Goal: Complete application form

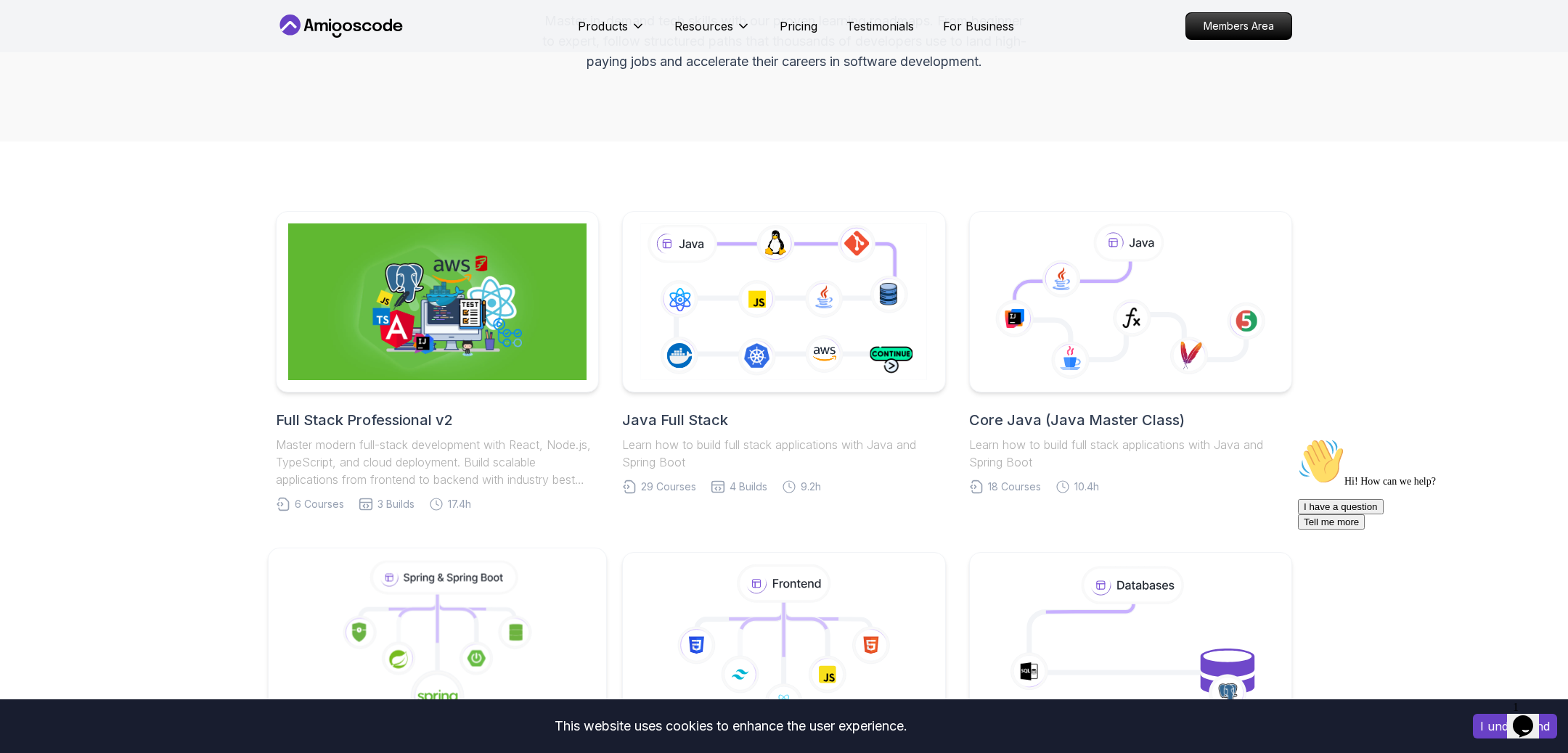
scroll to position [187, 0]
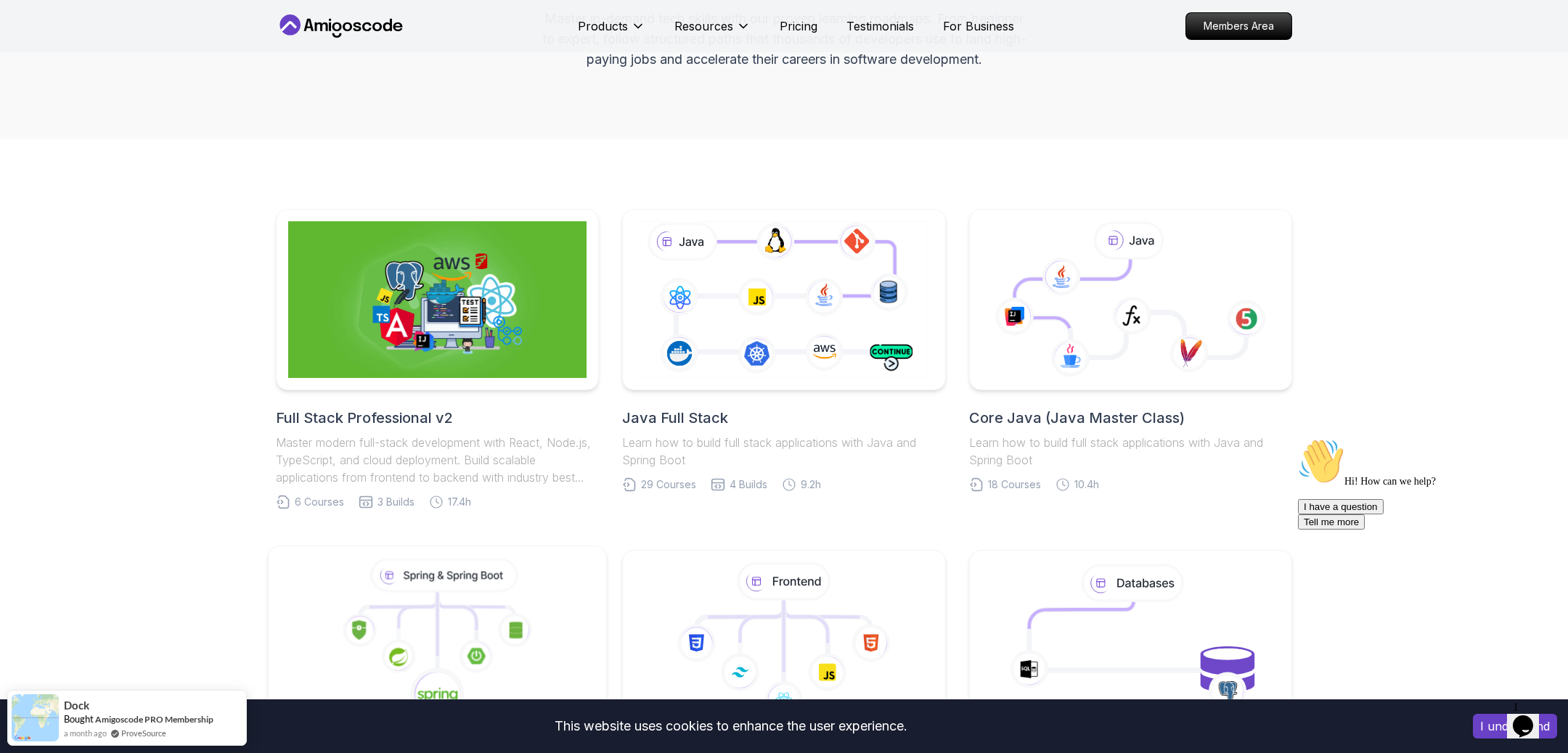
click at [370, 613] on icon at bounding box center [359, 630] width 34 height 34
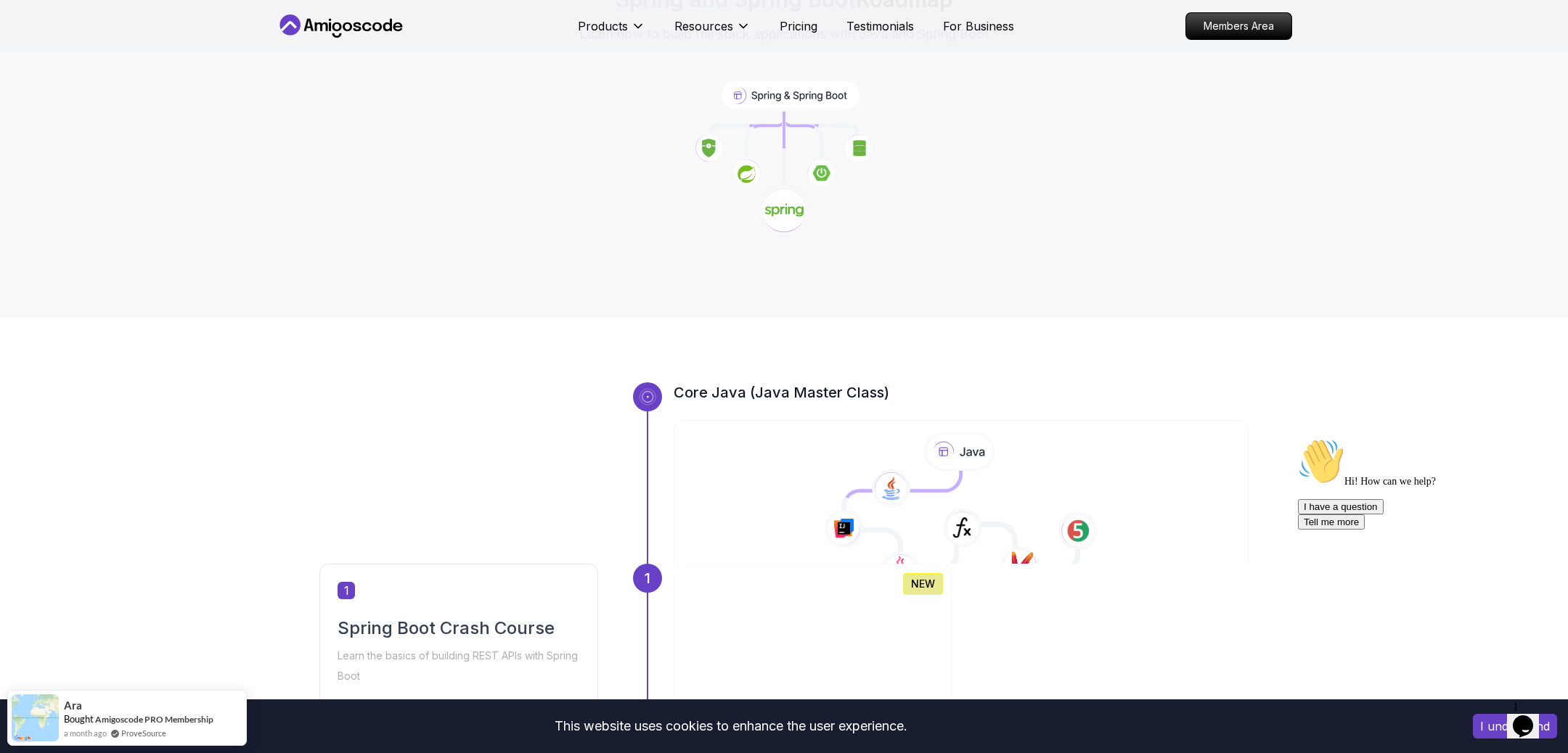
scroll to position [228, 0]
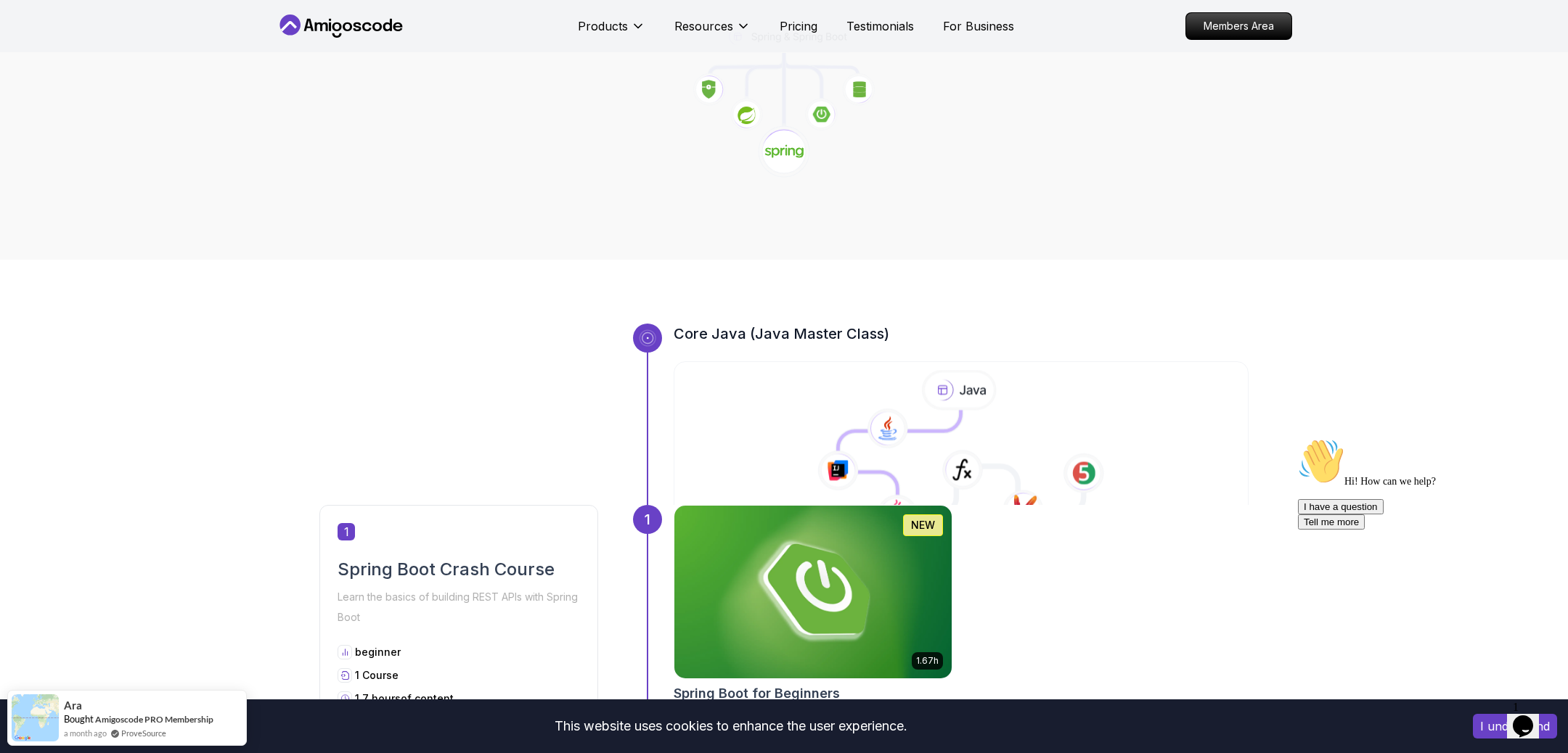
click at [822, 370] on icon at bounding box center [961, 453] width 578 height 166
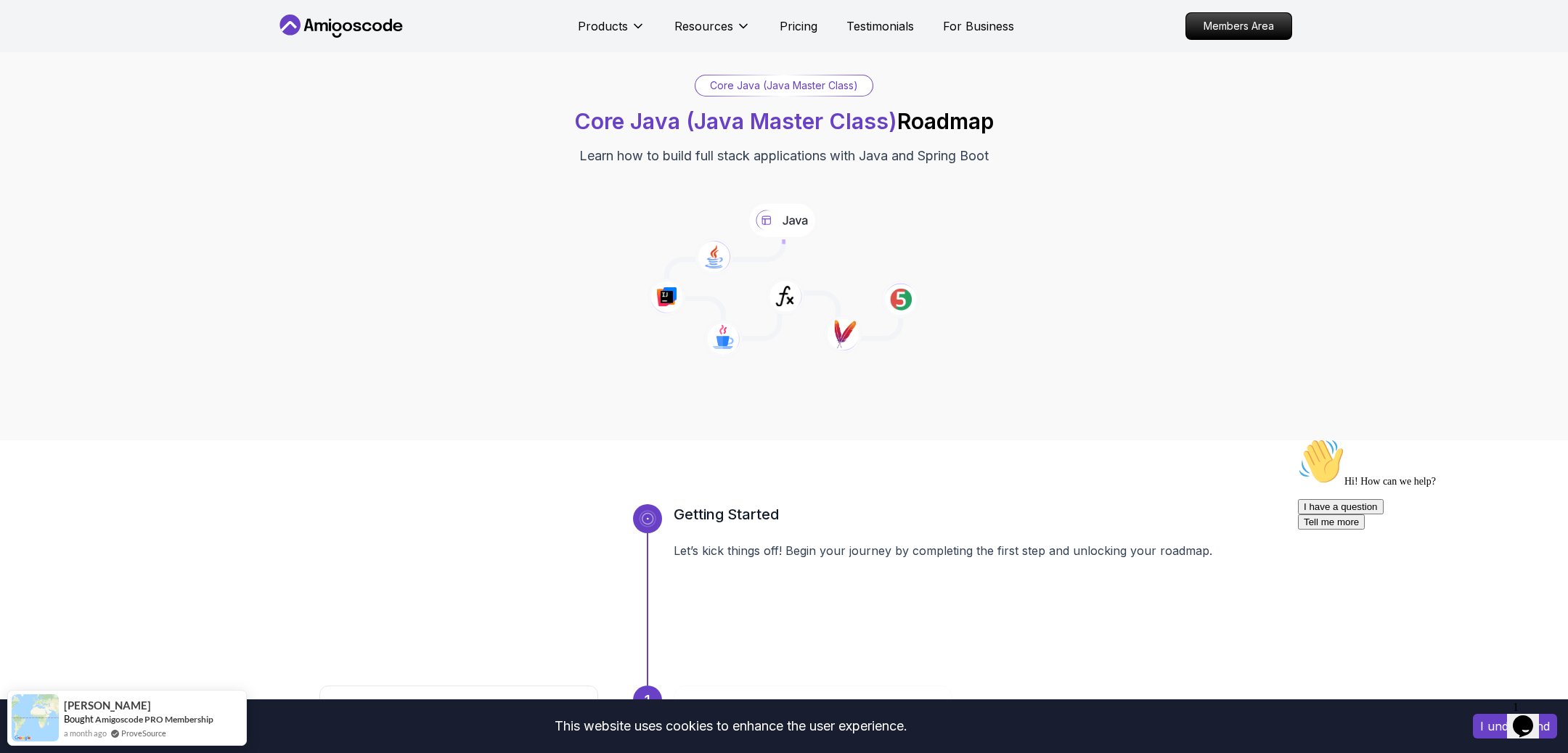
scroll to position [82, 0]
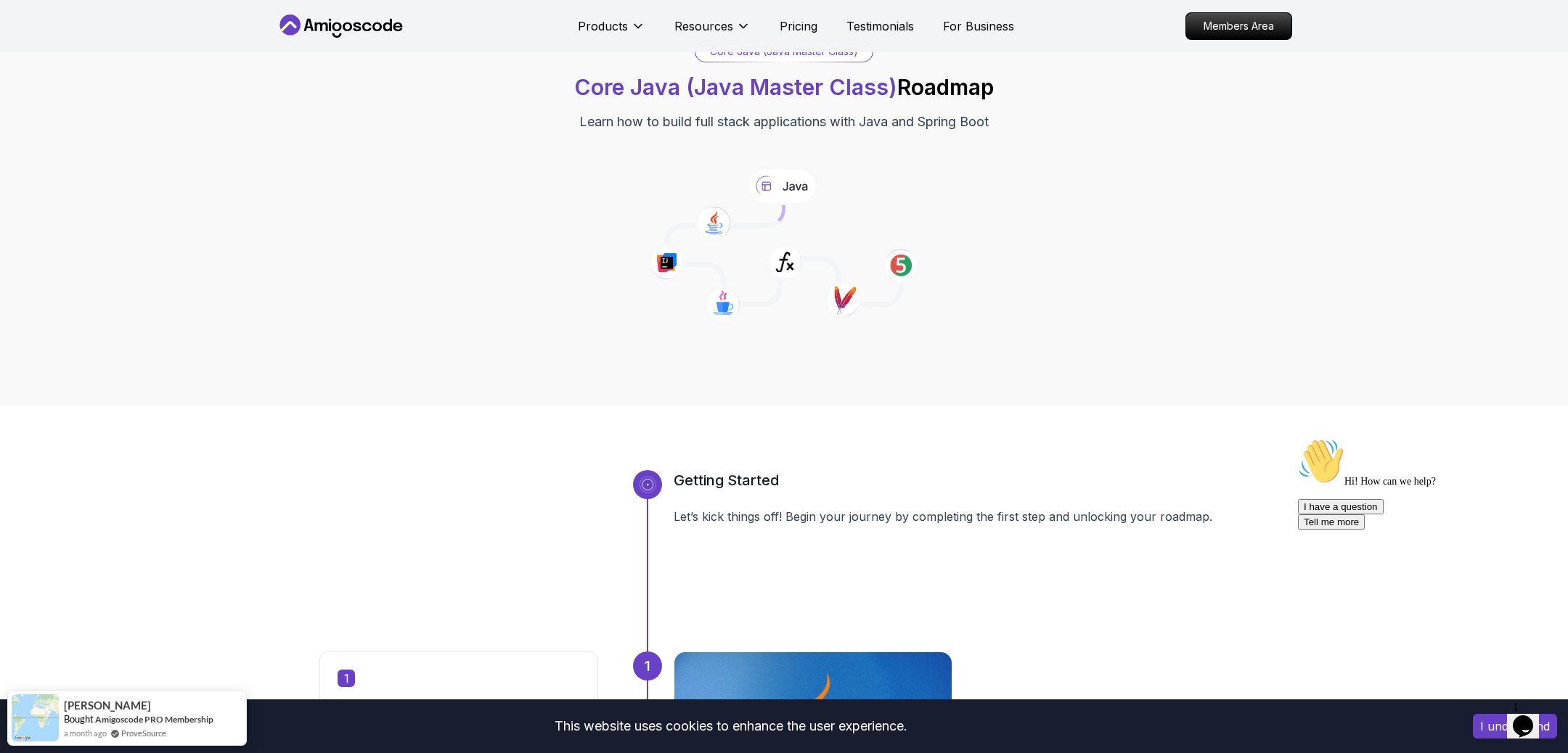
click at [805, 671] on img at bounding box center [812, 738] width 291 height 181
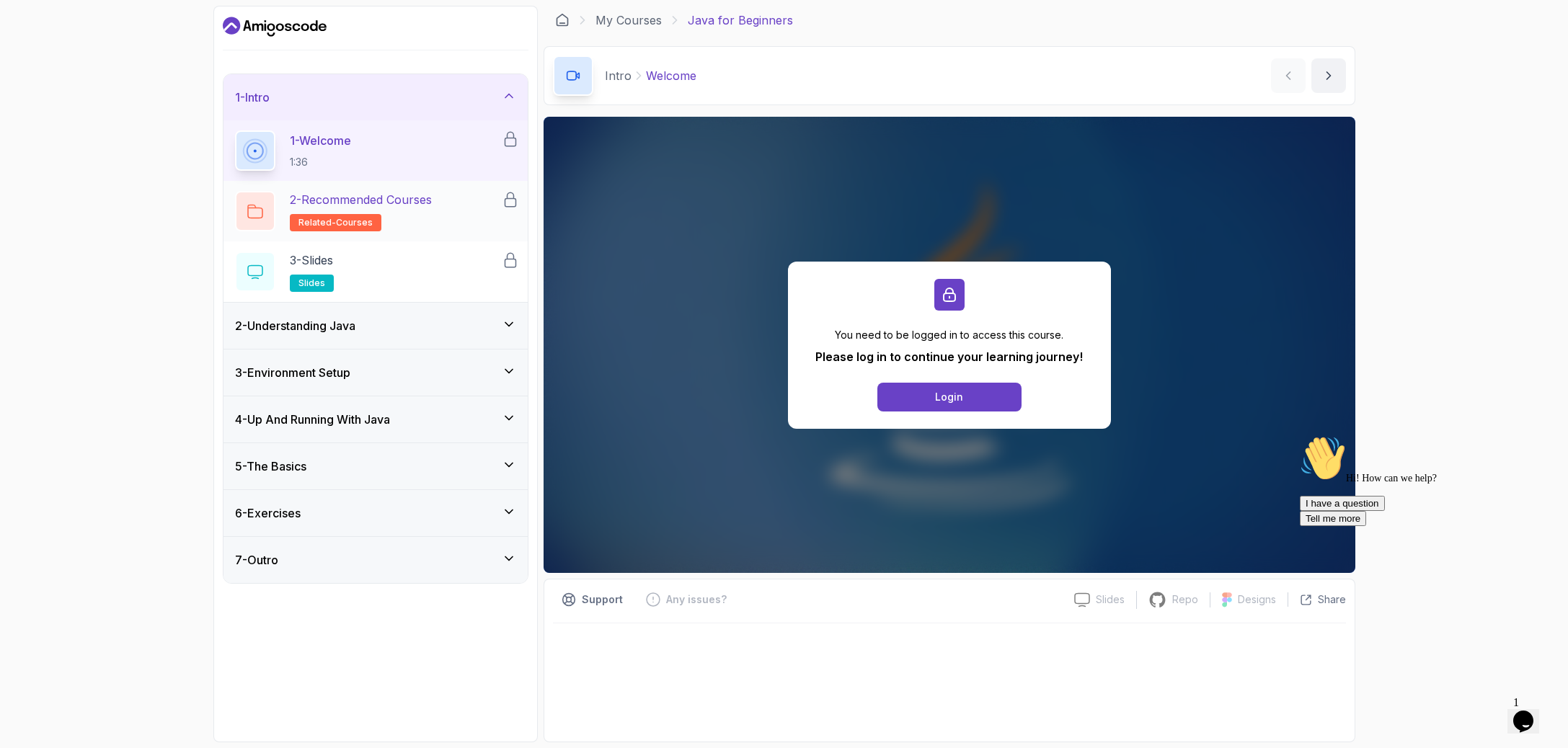
click at [397, 191] on div "2 - Recommended Courses related-courses" at bounding box center [369, 211] width 267 height 41
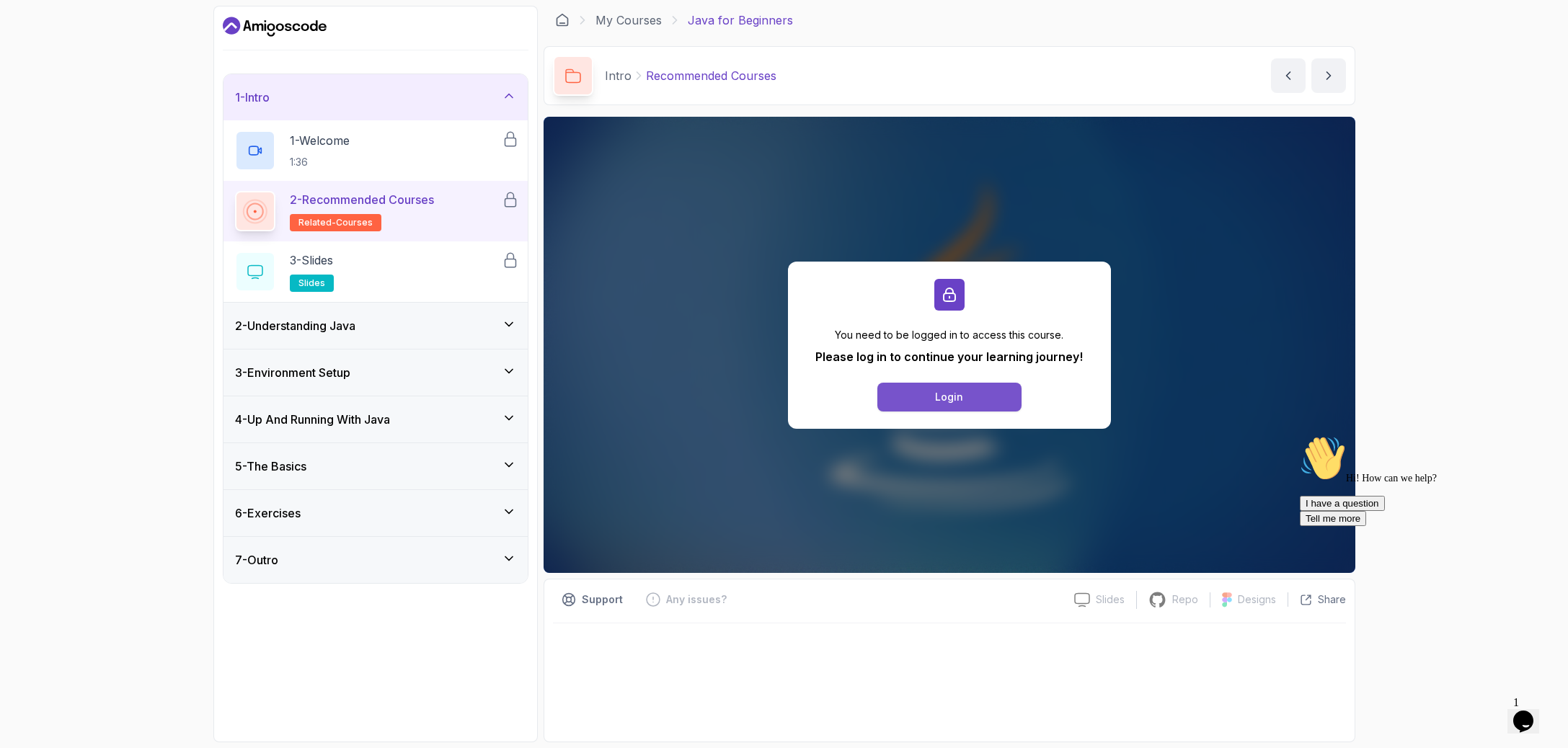
click at [994, 383] on button "Login" at bounding box center [949, 397] width 144 height 29
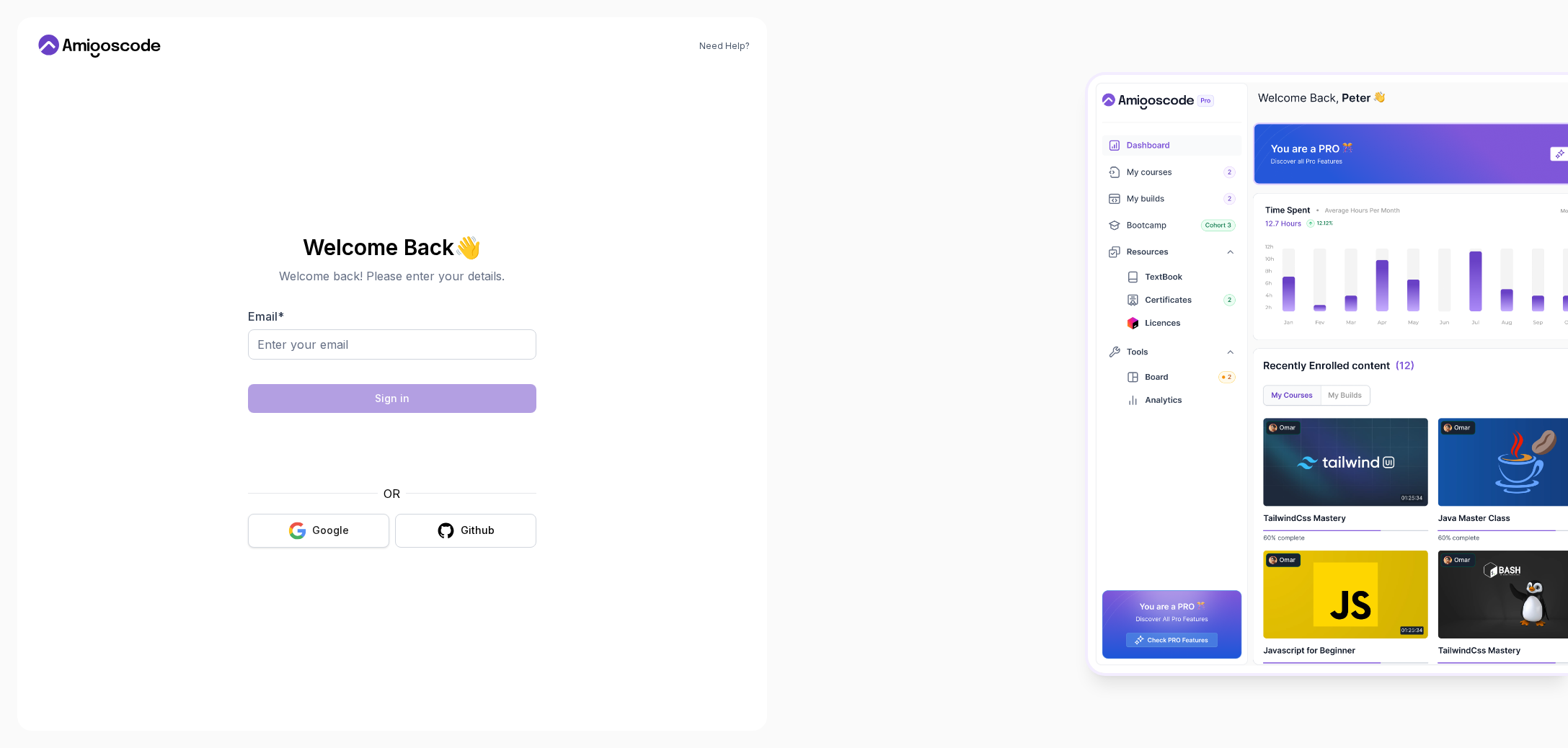
click at [386, 514] on button "Google" at bounding box center [318, 531] width 141 height 34
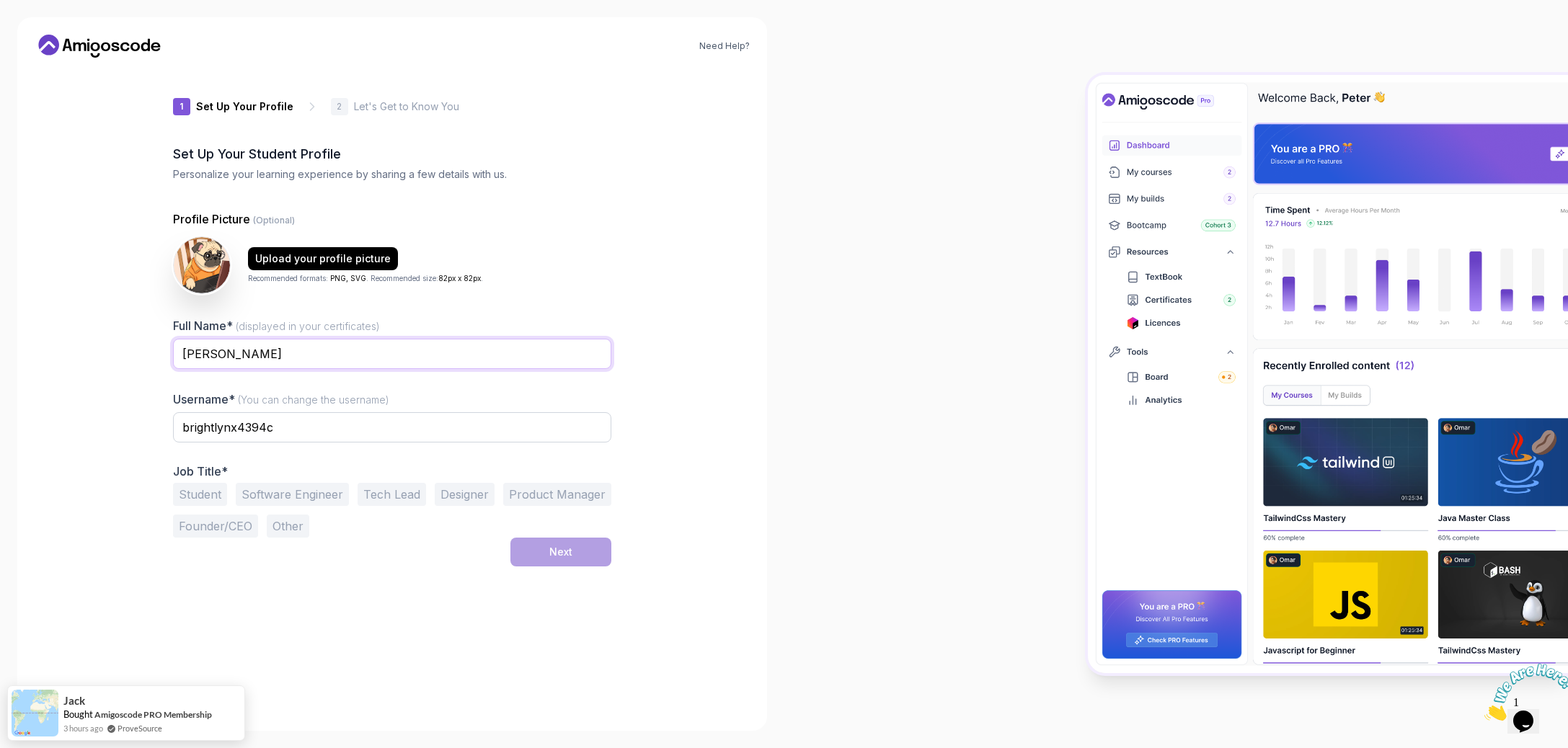
click at [385, 339] on input "[PERSON_NAME]" at bounding box center [392, 354] width 439 height 30
type input "Z"
type input "[PERSON_NAME]"
click at [337, 412] on input "brightlynx4394c" at bounding box center [392, 427] width 439 height 30
type input "b"
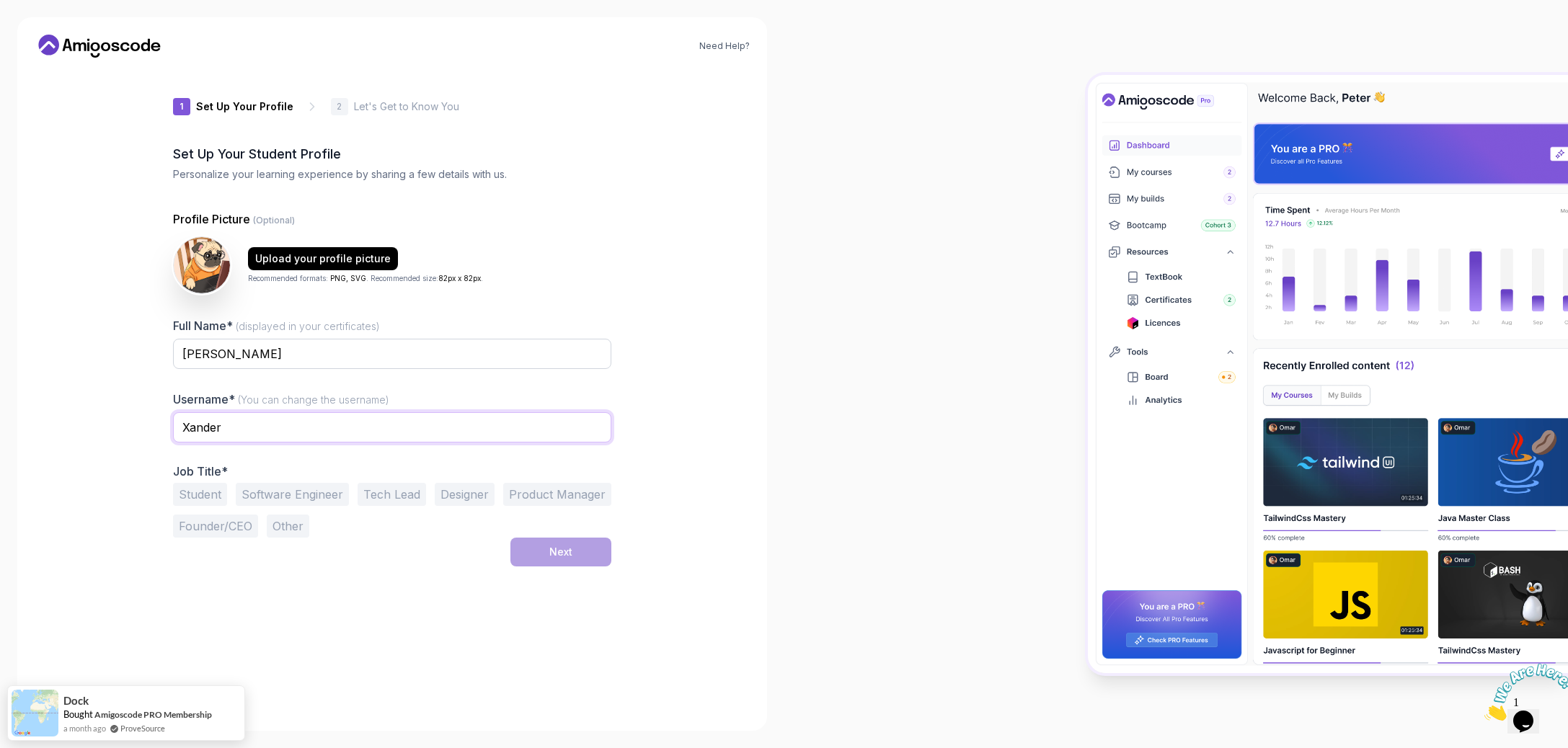
type input "Xander"
click at [676, 393] on div "Need Help? 1 Set Up Your Profile 1 Set Up Your Profile 2 Let's Get to Know You …" at bounding box center [392, 374] width 750 height 714
click at [227, 483] on button "Student" at bounding box center [200, 495] width 54 height 23
click at [510, 538] on button "Next" at bounding box center [561, 552] width 101 height 29
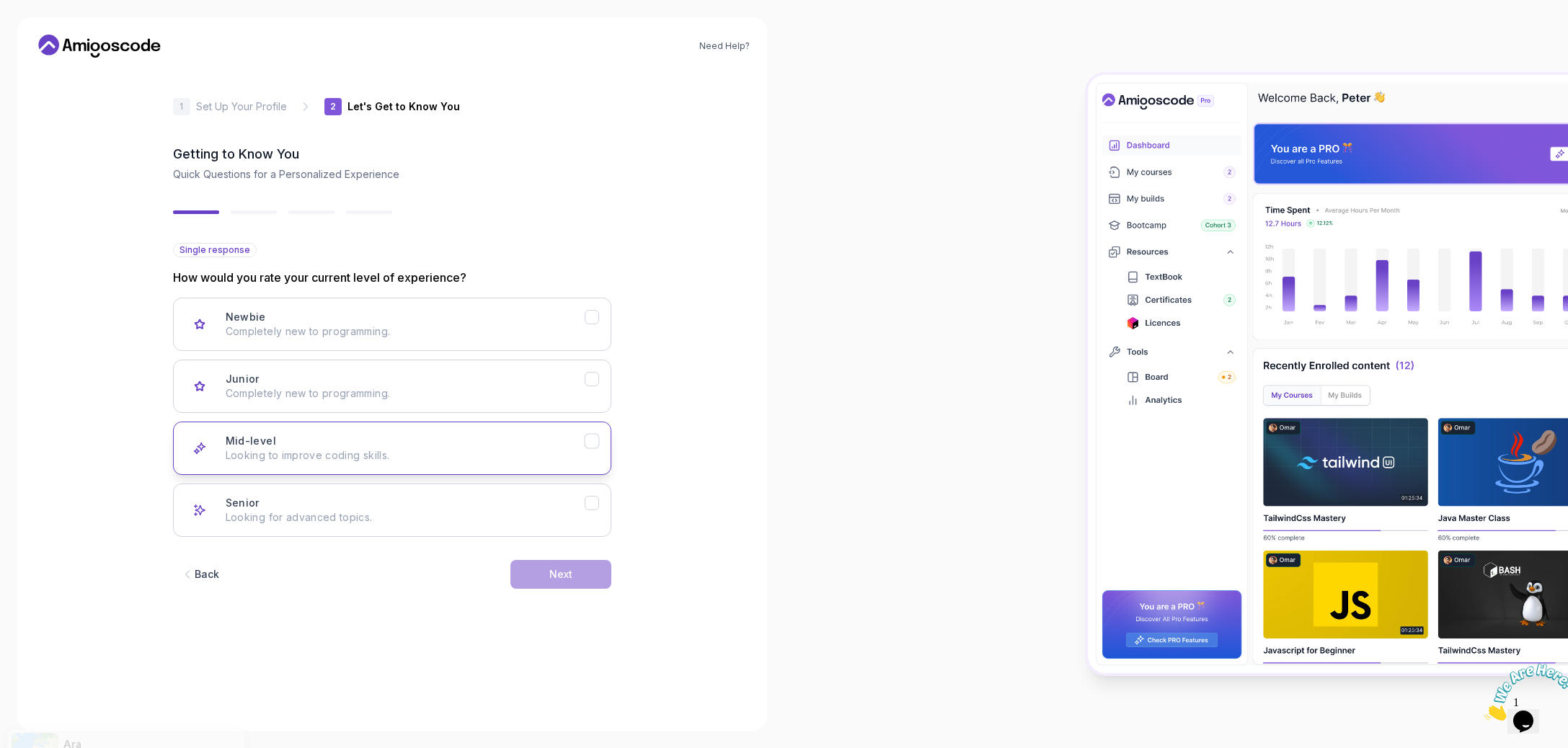
click at [426, 448] on p "Looking to improve coding skills." at bounding box center [405, 455] width 359 height 15
click at [510, 560] on button "Next" at bounding box center [561, 574] width 101 height 29
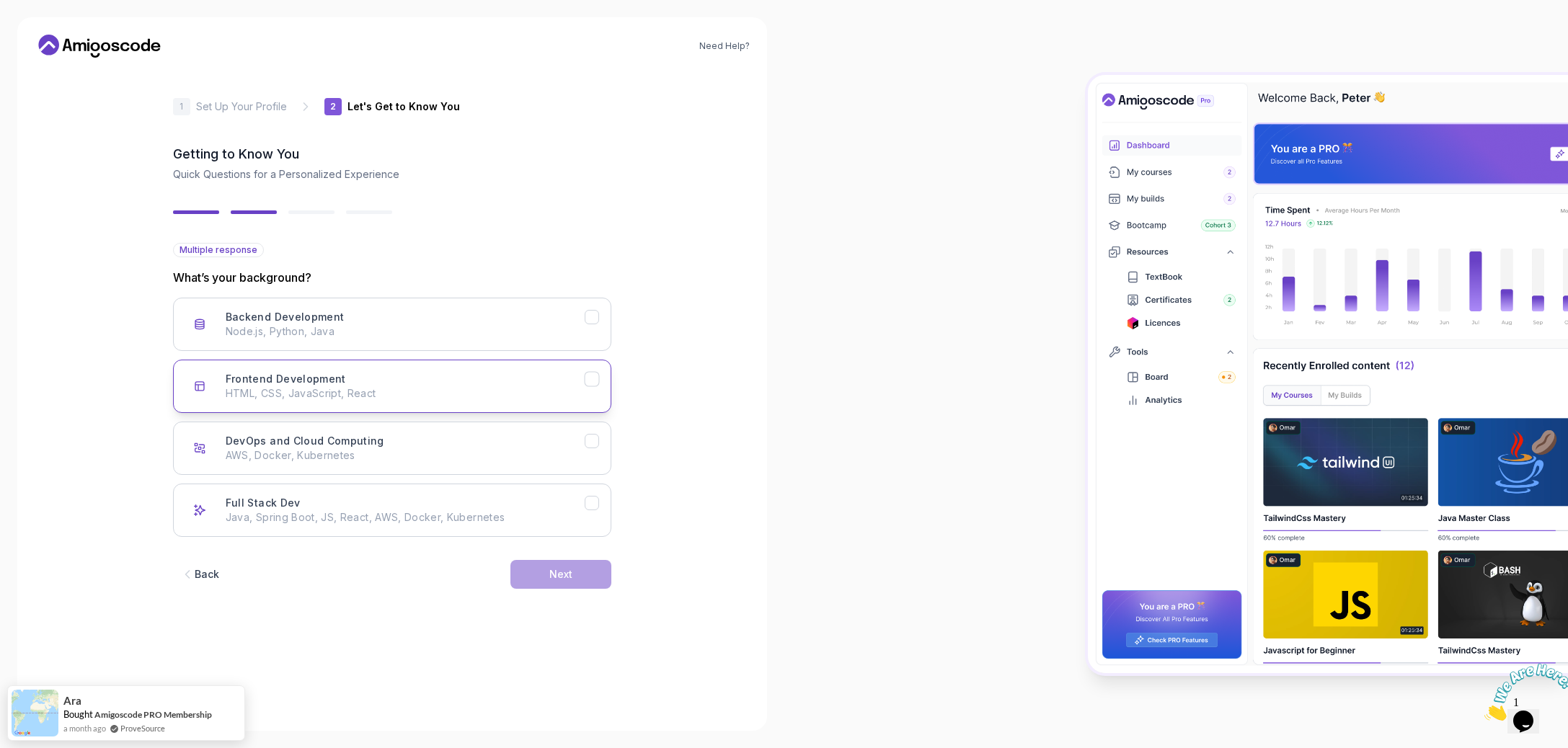
click at [393, 386] on p "HTML, CSS, JavaScript, React" at bounding box center [405, 393] width 359 height 15
click at [389, 298] on button "Backend Development Node.js, Python, Java" at bounding box center [392, 324] width 439 height 53
click at [512, 510] on p "Java, Spring Boot, JS, React, AWS, Docker, Kubernetes" at bounding box center [405, 517] width 359 height 15
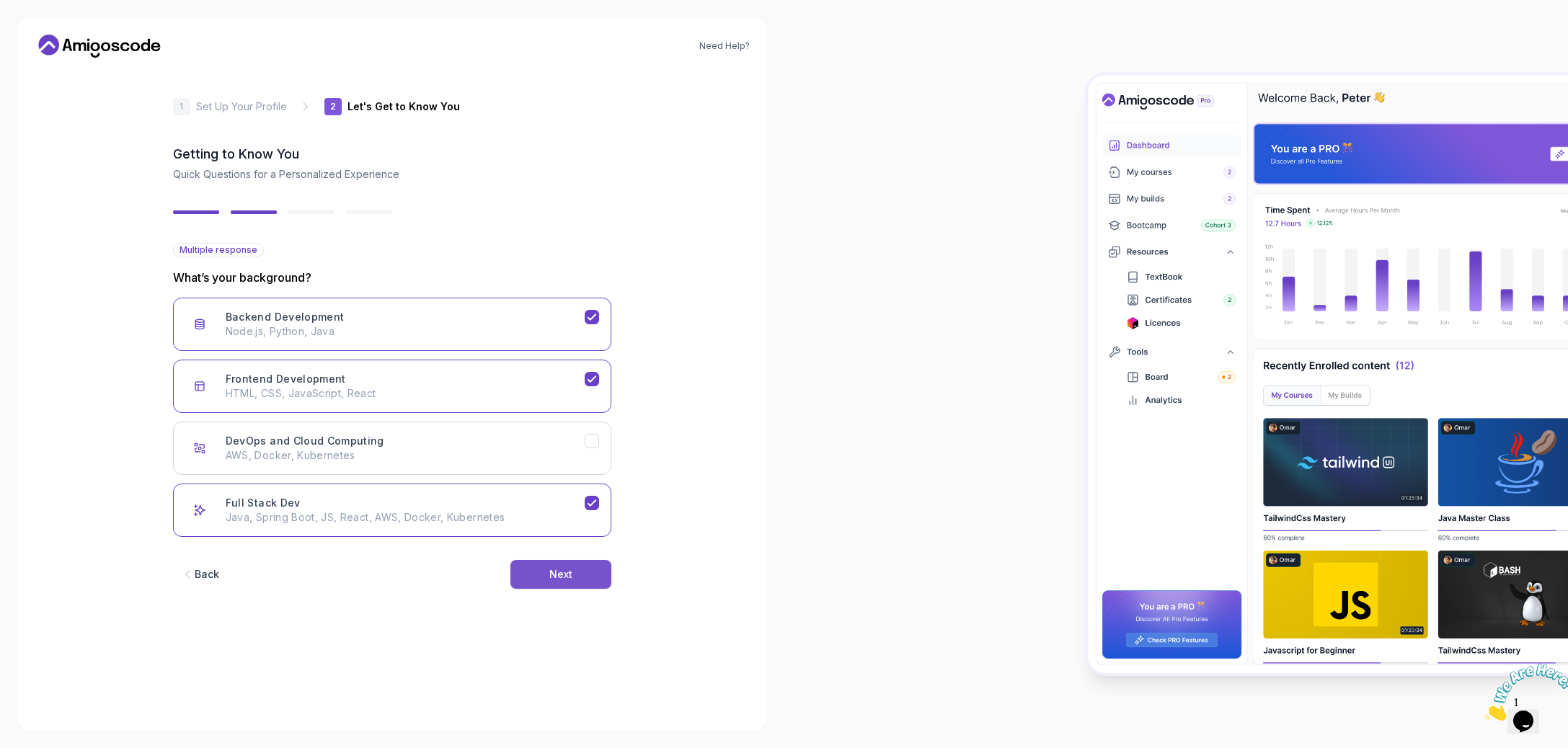
click at [524, 560] on button "Next" at bounding box center [561, 574] width 101 height 29
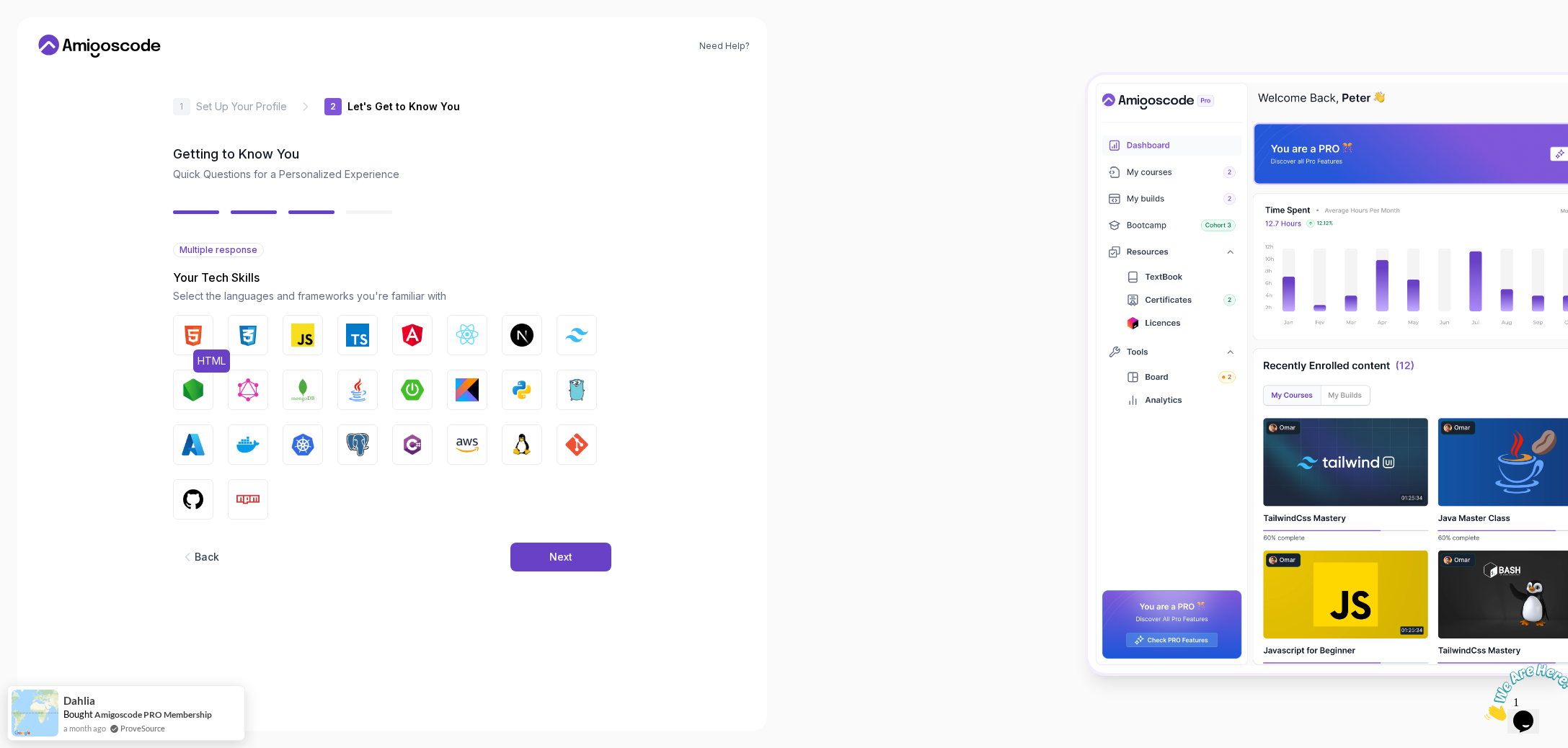
click at [205, 323] on img "button" at bounding box center [193, 335] width 23 height 23
click at [260, 323] on img "button" at bounding box center [248, 335] width 23 height 23
click at [314, 323] on img "button" at bounding box center [303, 335] width 23 height 23
click at [372, 404] on span "Java" at bounding box center [373, 416] width 32 height 23
click at [510, 379] on img "button" at bounding box center [522, 390] width 23 height 23
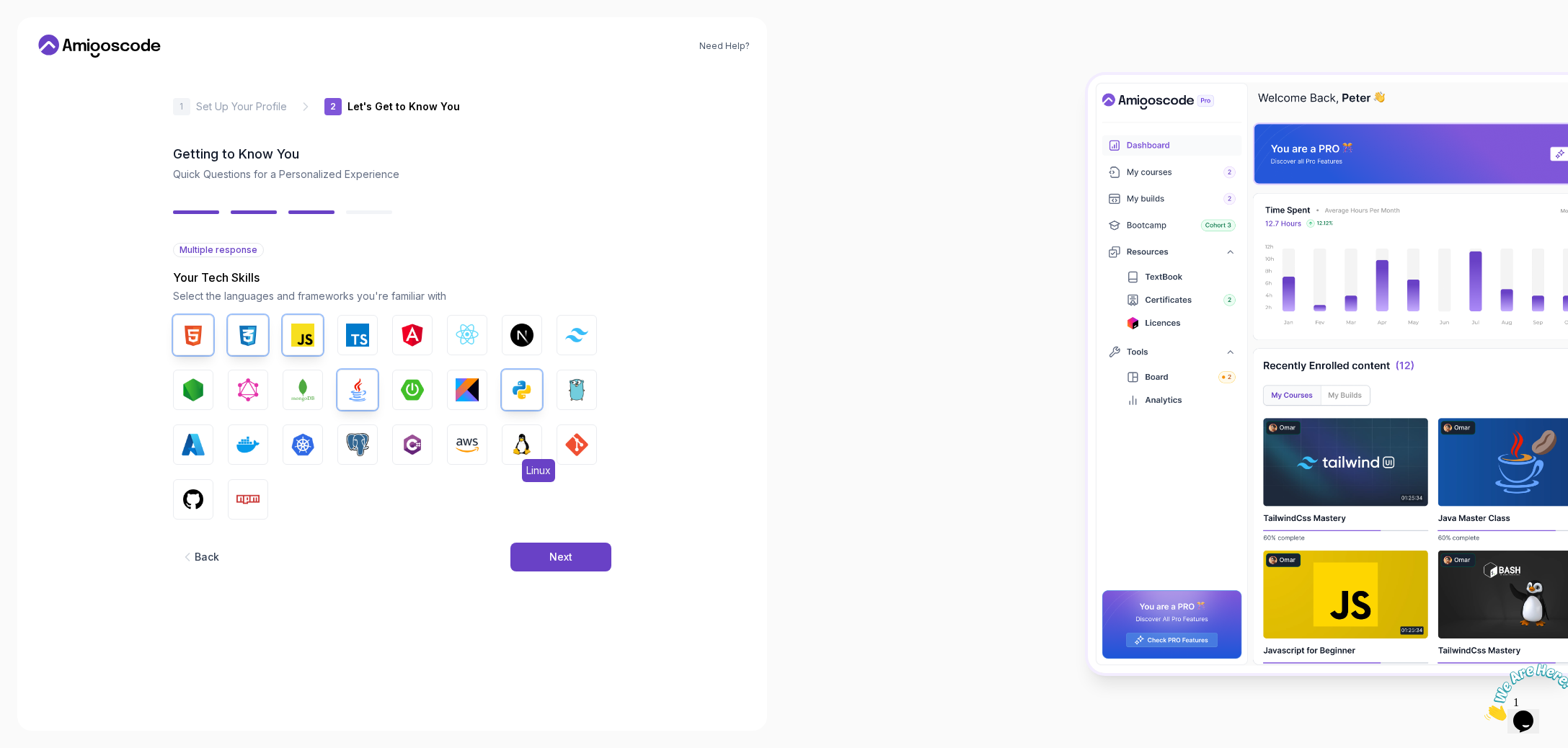
click at [522, 459] on span "Linux" at bounding box center [539, 471] width 34 height 23
click at [205, 488] on img "button" at bounding box center [193, 499] width 23 height 23
click at [565, 433] on img "button" at bounding box center [577, 445] width 23 height 23
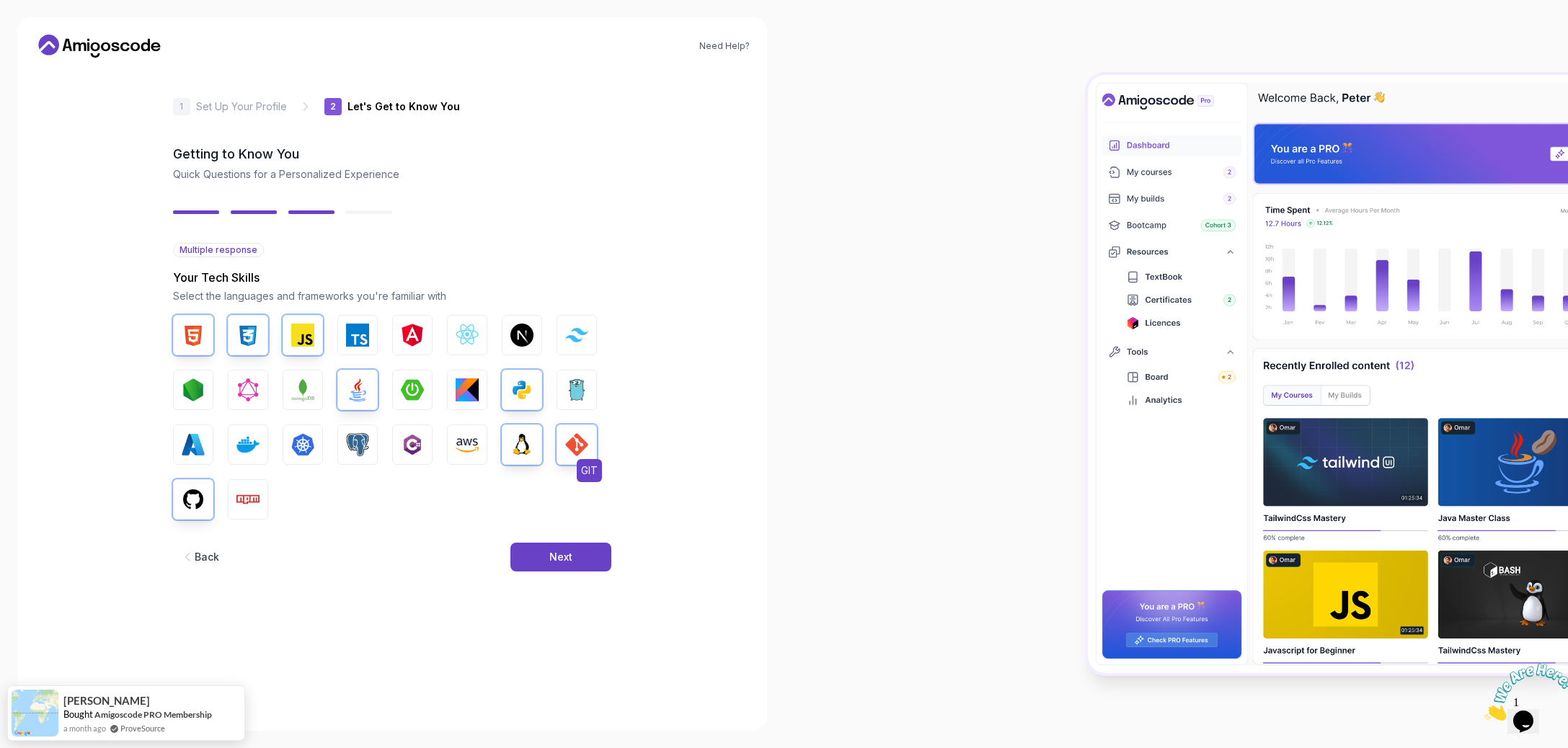
click at [577, 459] on span "GIT" at bounding box center [589, 471] width 25 height 23
click at [535, 543] on button "Next" at bounding box center [561, 557] width 101 height 29
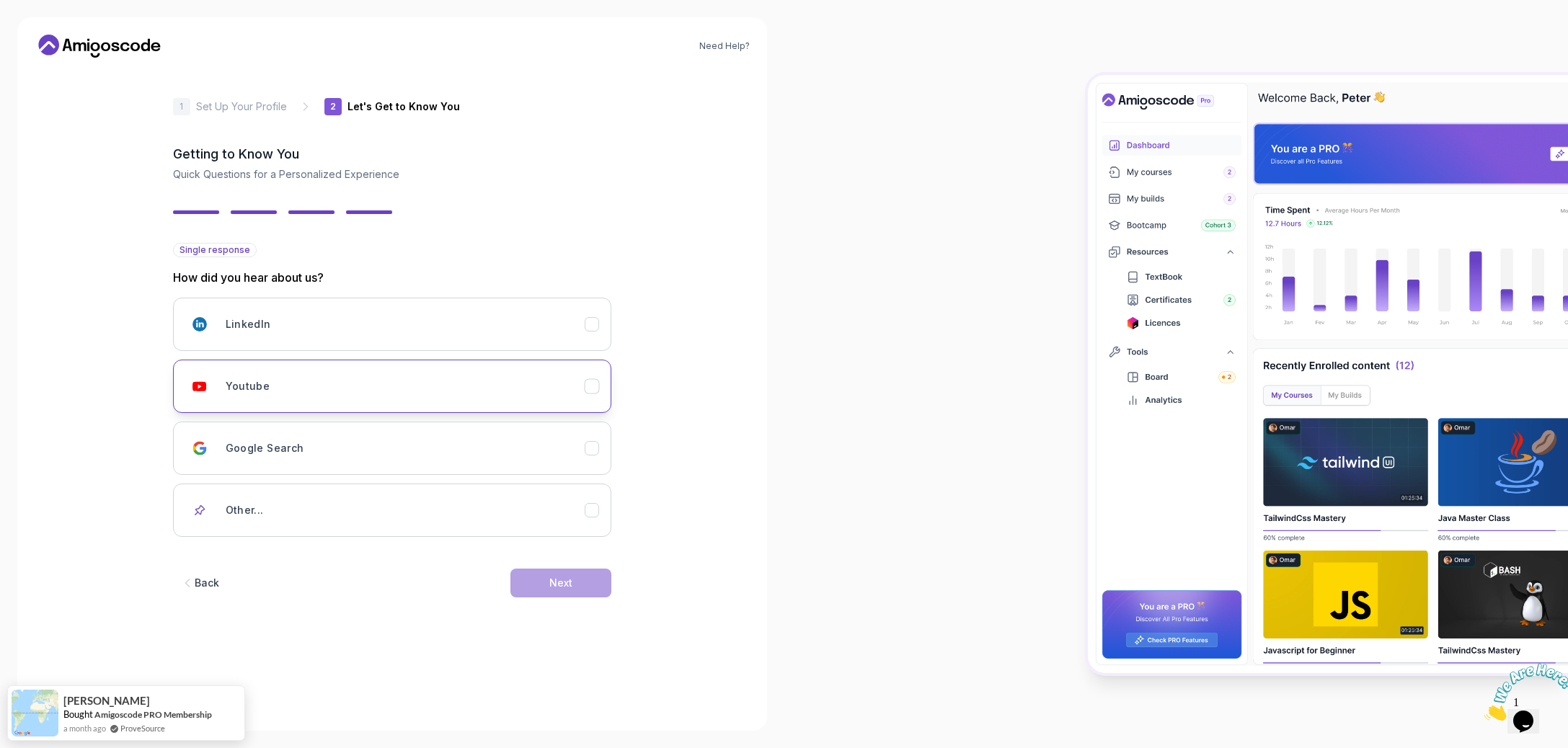
click at [369, 372] on div "Youtube" at bounding box center [405, 386] width 359 height 29
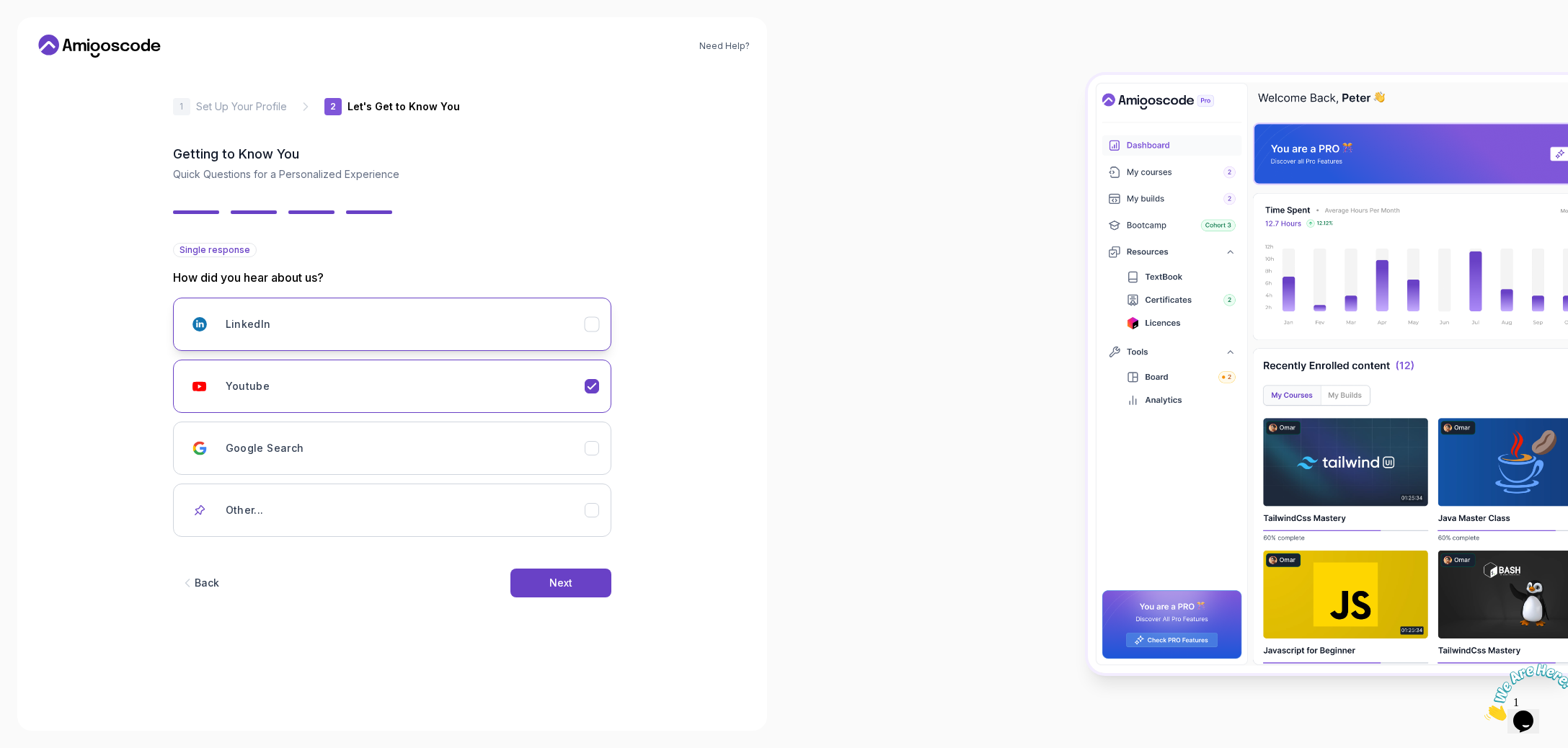
click at [399, 298] on button "LinkedIn" at bounding box center [392, 324] width 439 height 53
click at [404, 372] on div "Youtube" at bounding box center [405, 386] width 359 height 29
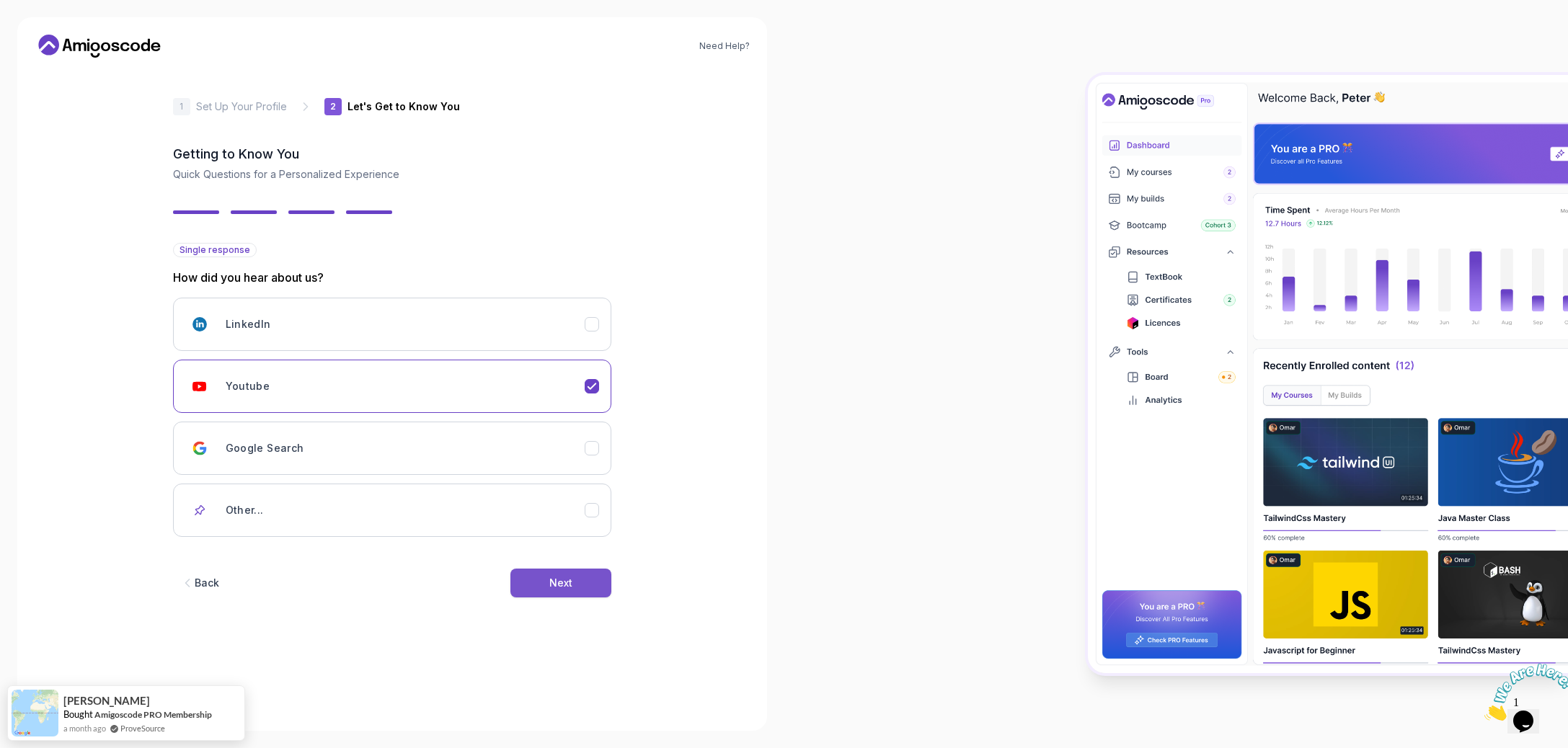
click at [549, 576] on div "Next" at bounding box center [561, 583] width 23 height 15
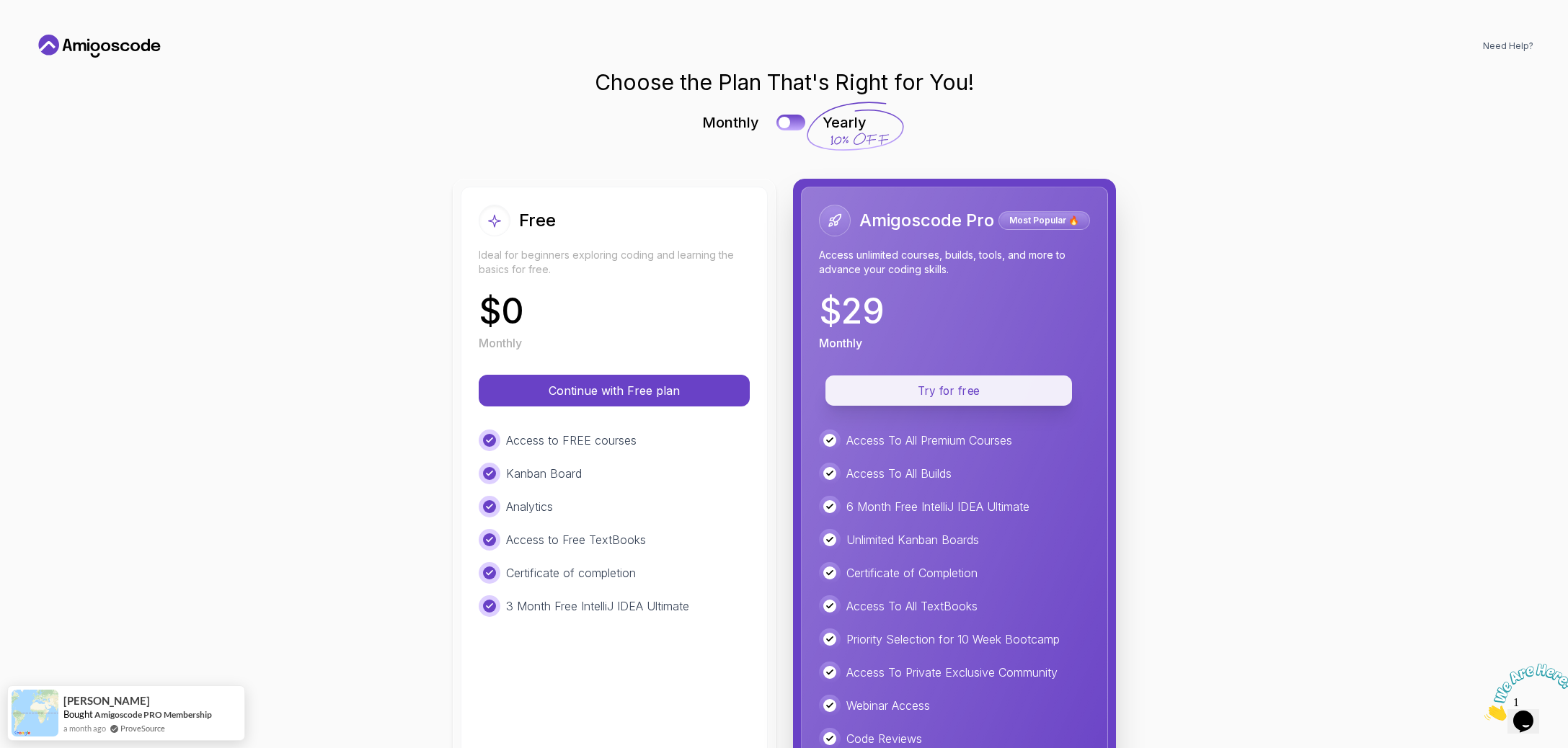
click at [904, 383] on p "Try for free" at bounding box center [948, 390] width 214 height 16
